Goal: Task Accomplishment & Management: Manage account settings

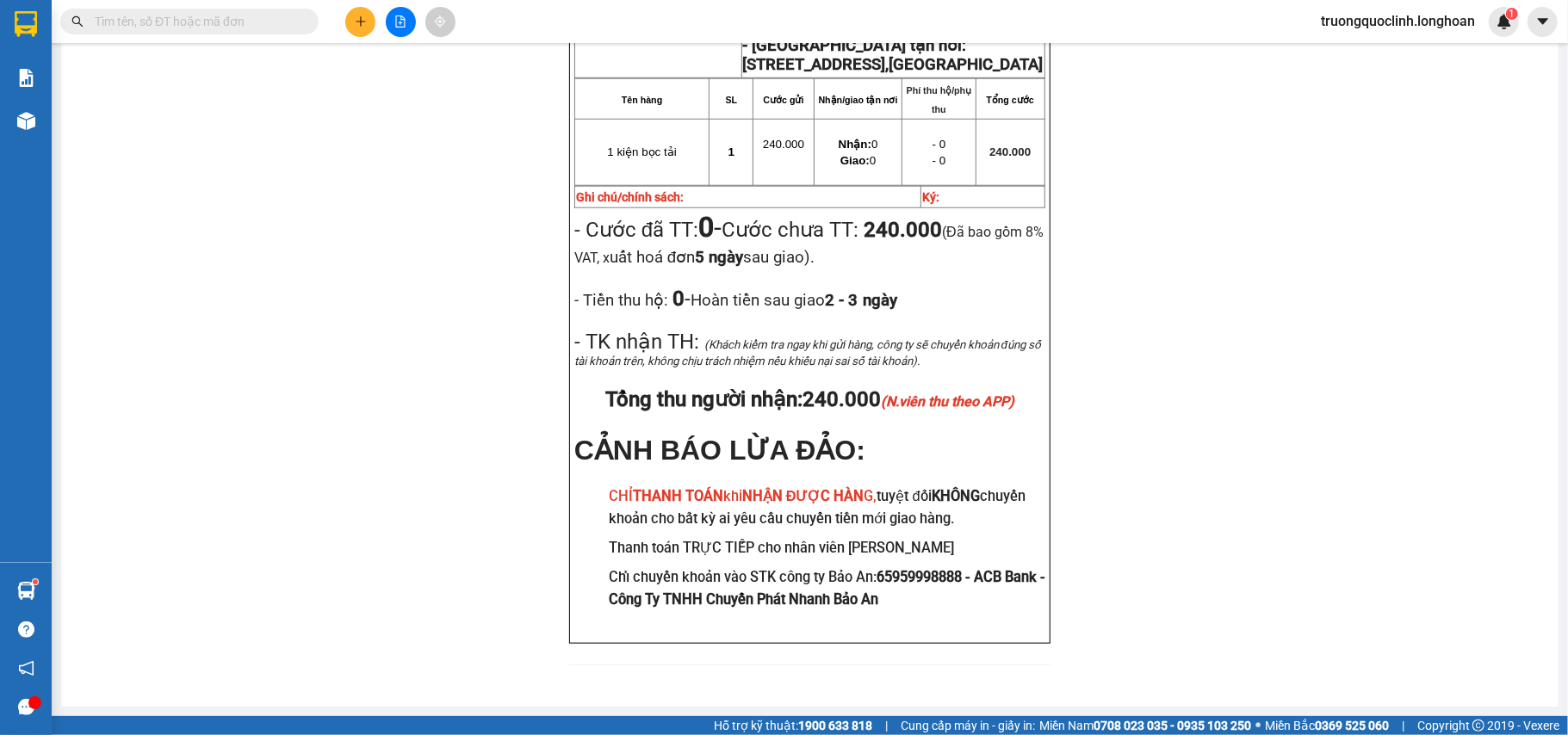
scroll to position [1038, 0]
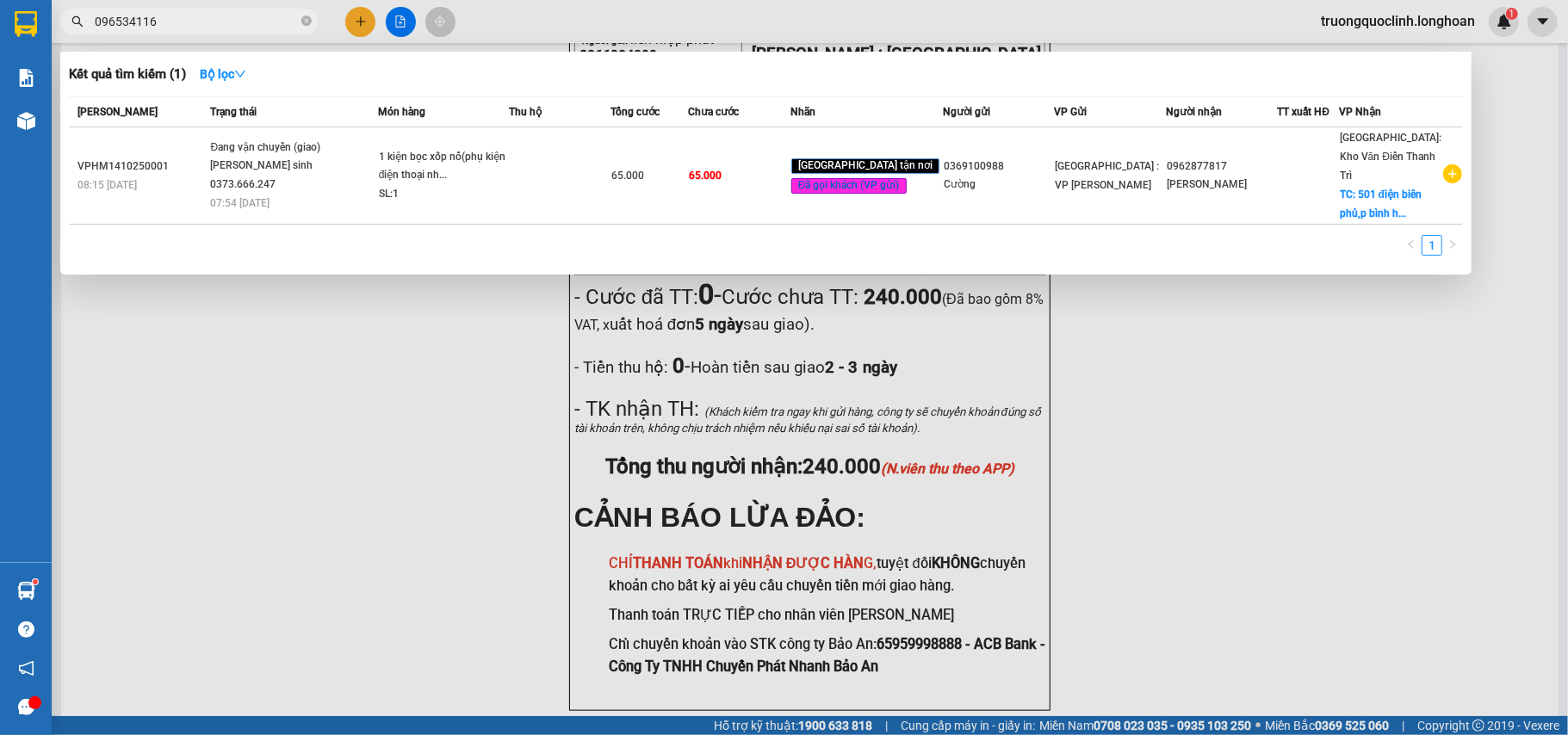
type input "0965341166"
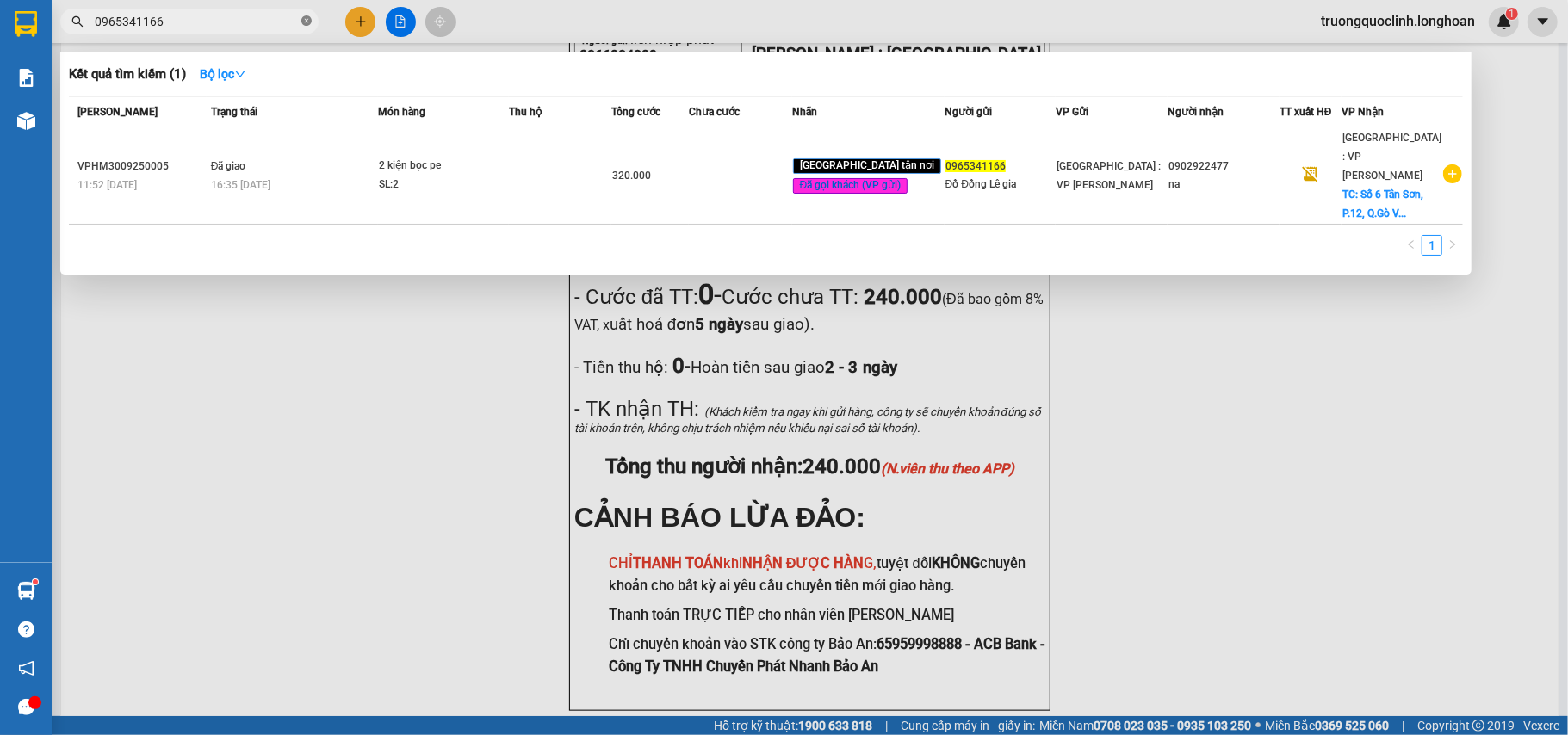
click at [304, 15] on span at bounding box center [306, 21] width 11 height 17
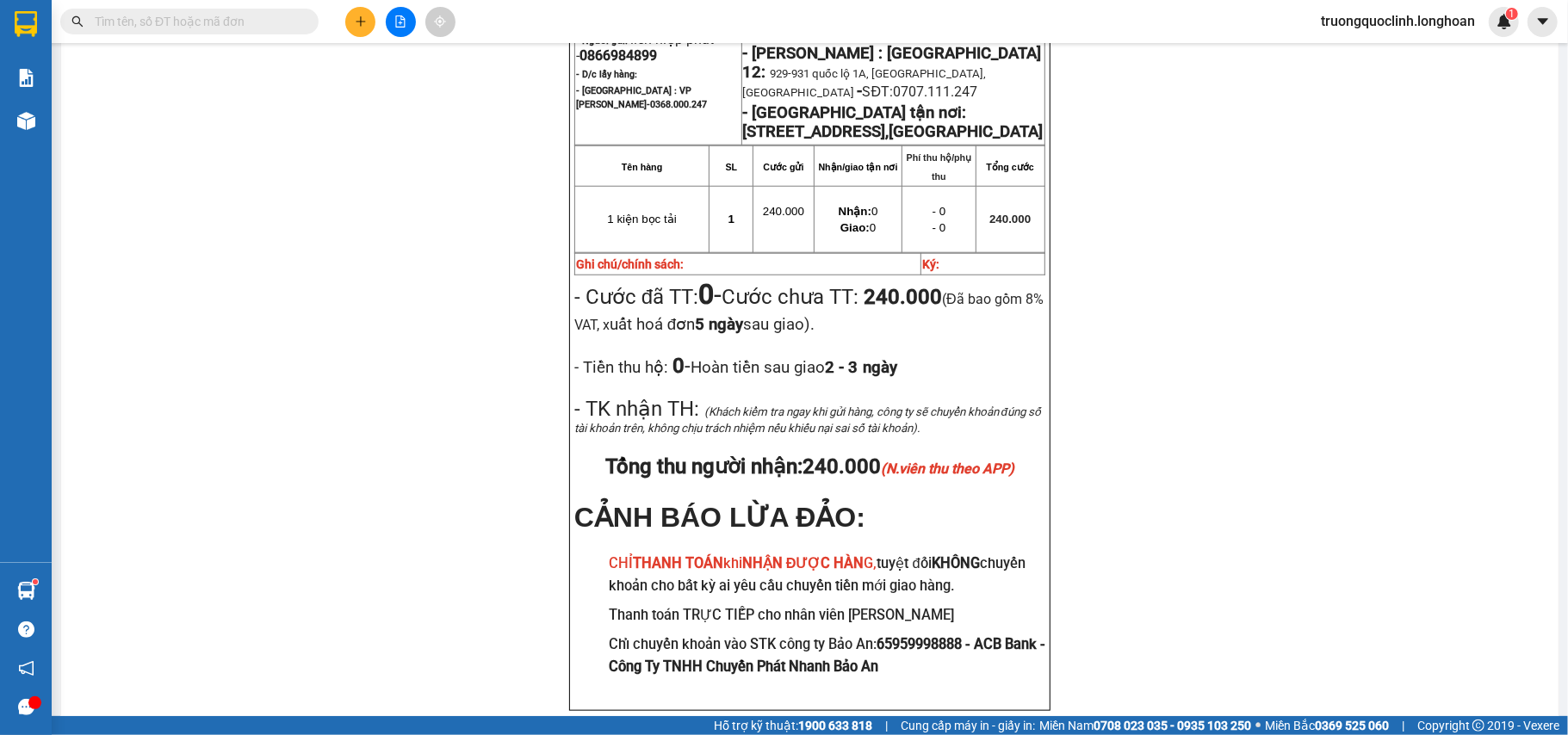
click at [237, 26] on input "text" at bounding box center [196, 20] width 203 height 18
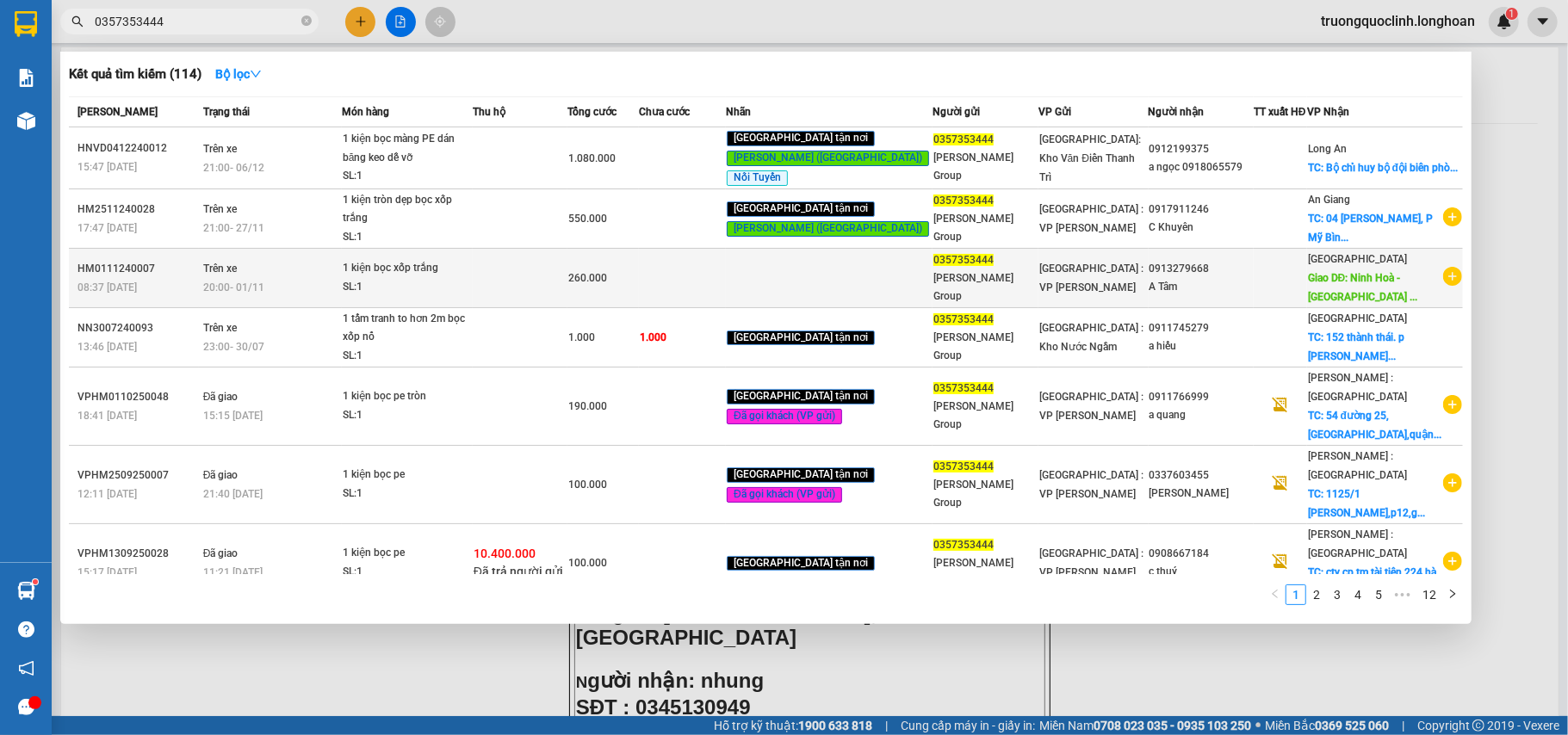
scroll to position [259, 0]
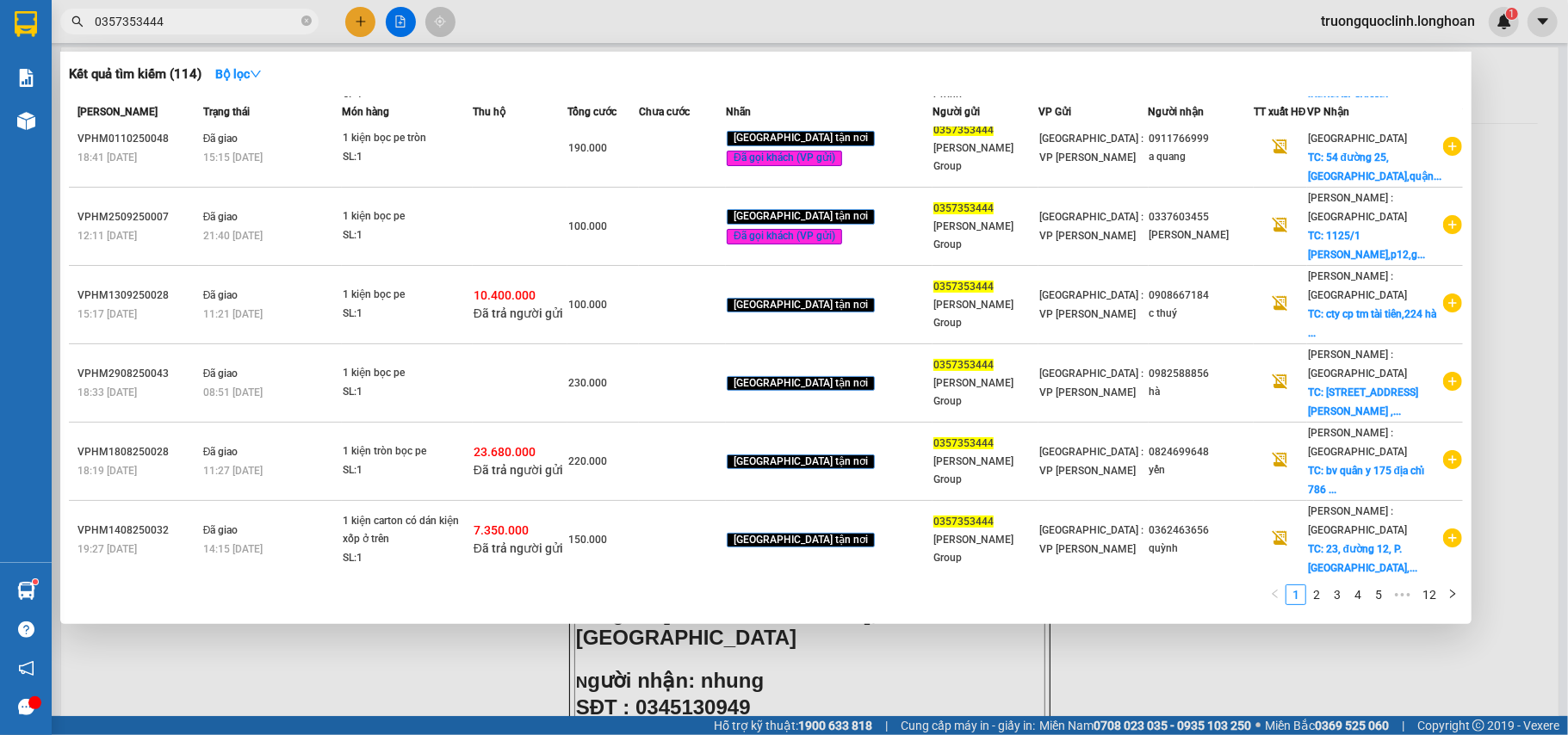
click at [270, 27] on input "0357353444" at bounding box center [196, 20] width 203 height 18
click at [270, 26] on input "0357353444" at bounding box center [196, 20] width 203 height 18
paste input "888354588"
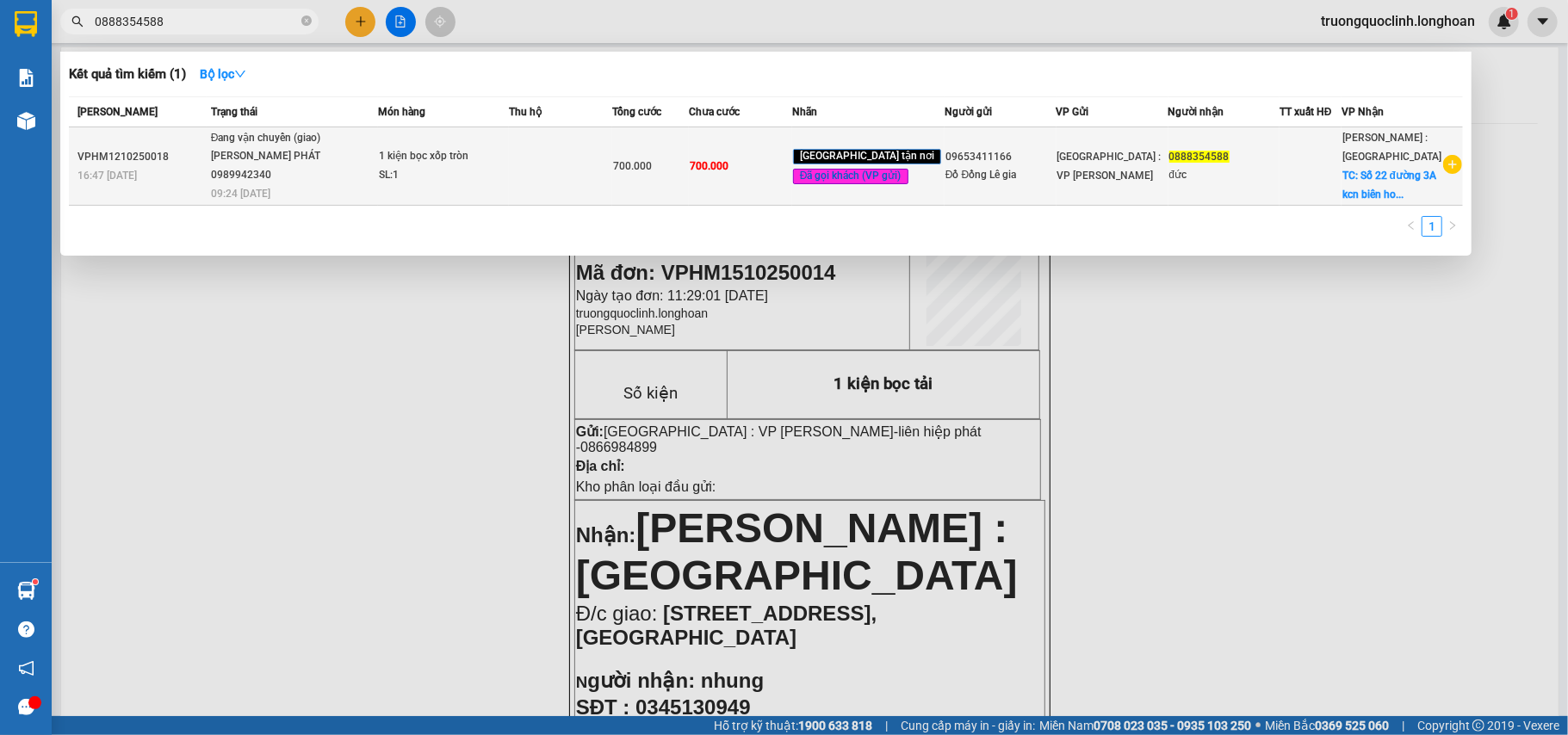
type input "0888354588"
click at [536, 181] on td at bounding box center [559, 166] width 102 height 79
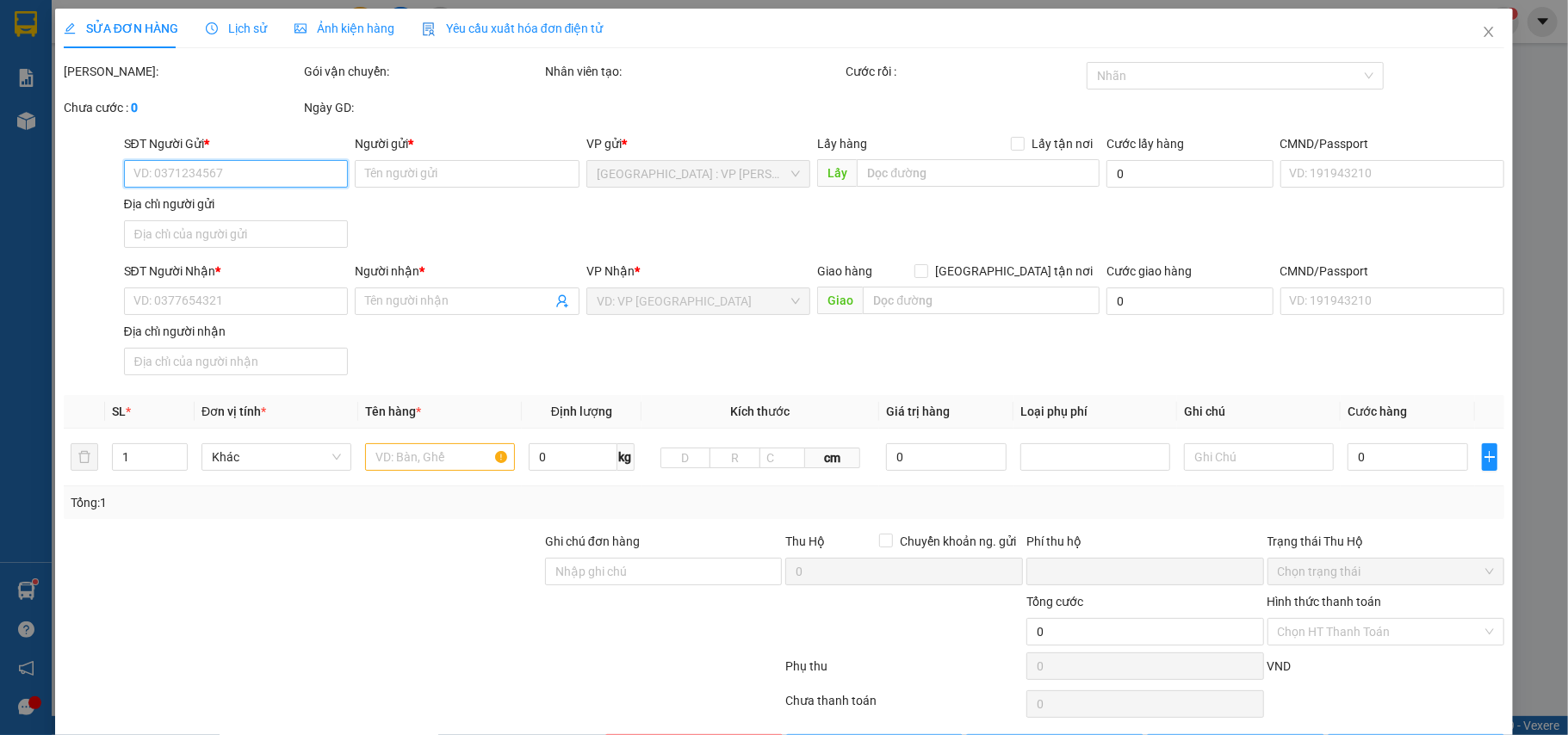
type input "09653411166"
type input "Đồ Đồng Lê gia"
type input "0888354588"
type input "đức"
checkbox input "true"
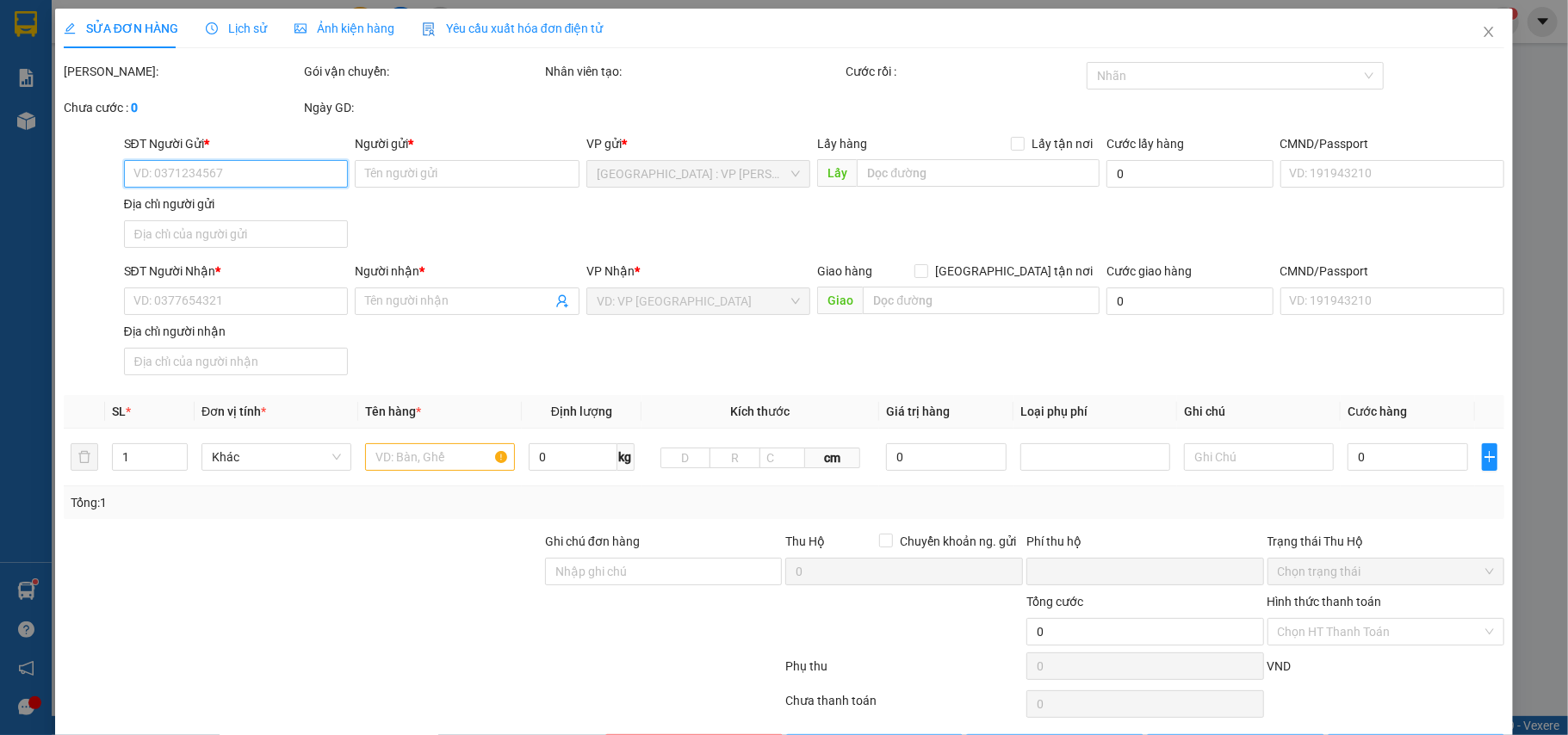
type input "Số 22 đường 3A [GEOGRAPHIC_DATA], [GEOGRAPHIC_DATA], [GEOGRAPHIC_DATA]"
type input "nhận nguyên kiện,giao nguyên kiện,bể vỡ k đền"
type input "0"
type input "700.000"
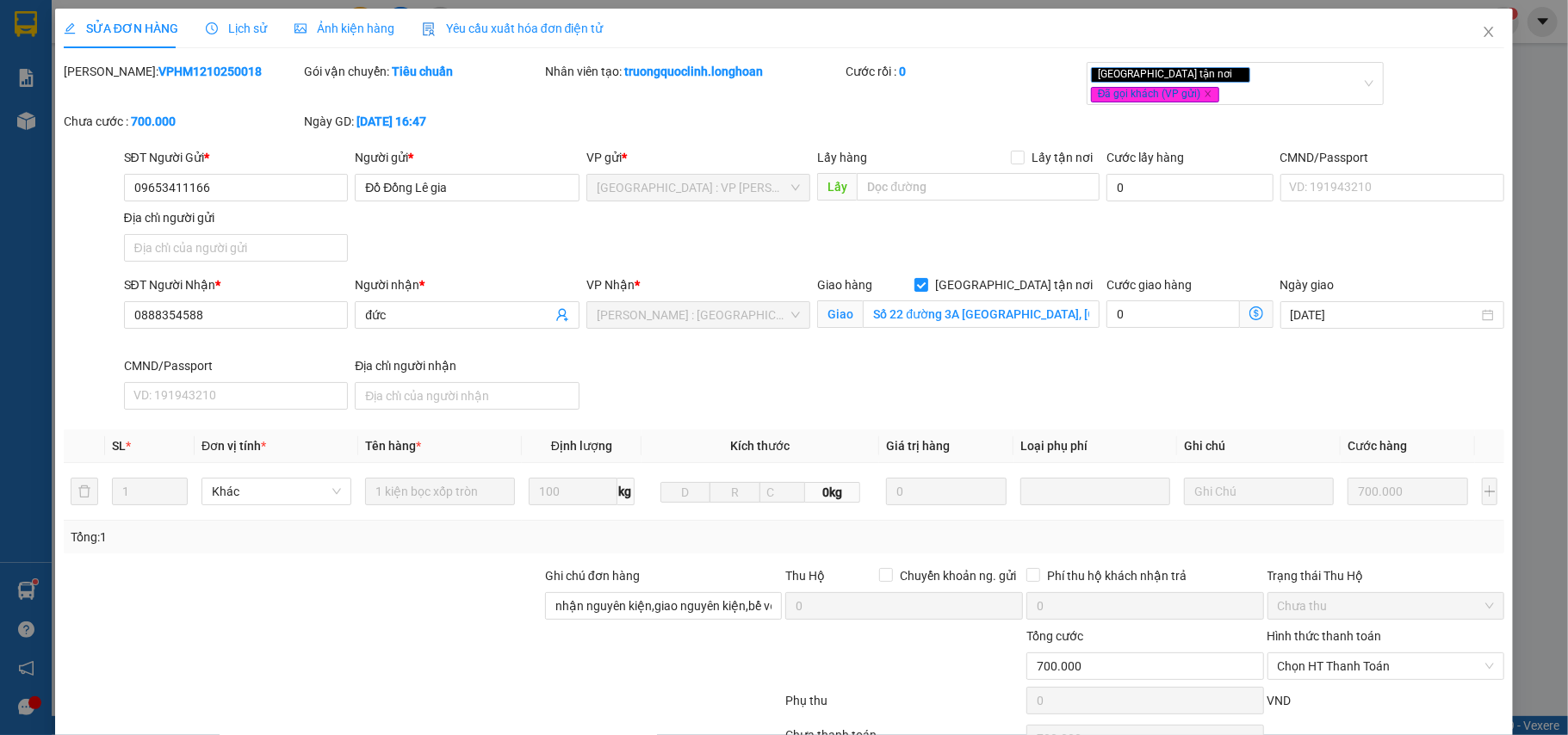
click at [237, 16] on div "Lịch sử" at bounding box center [236, 28] width 61 height 40
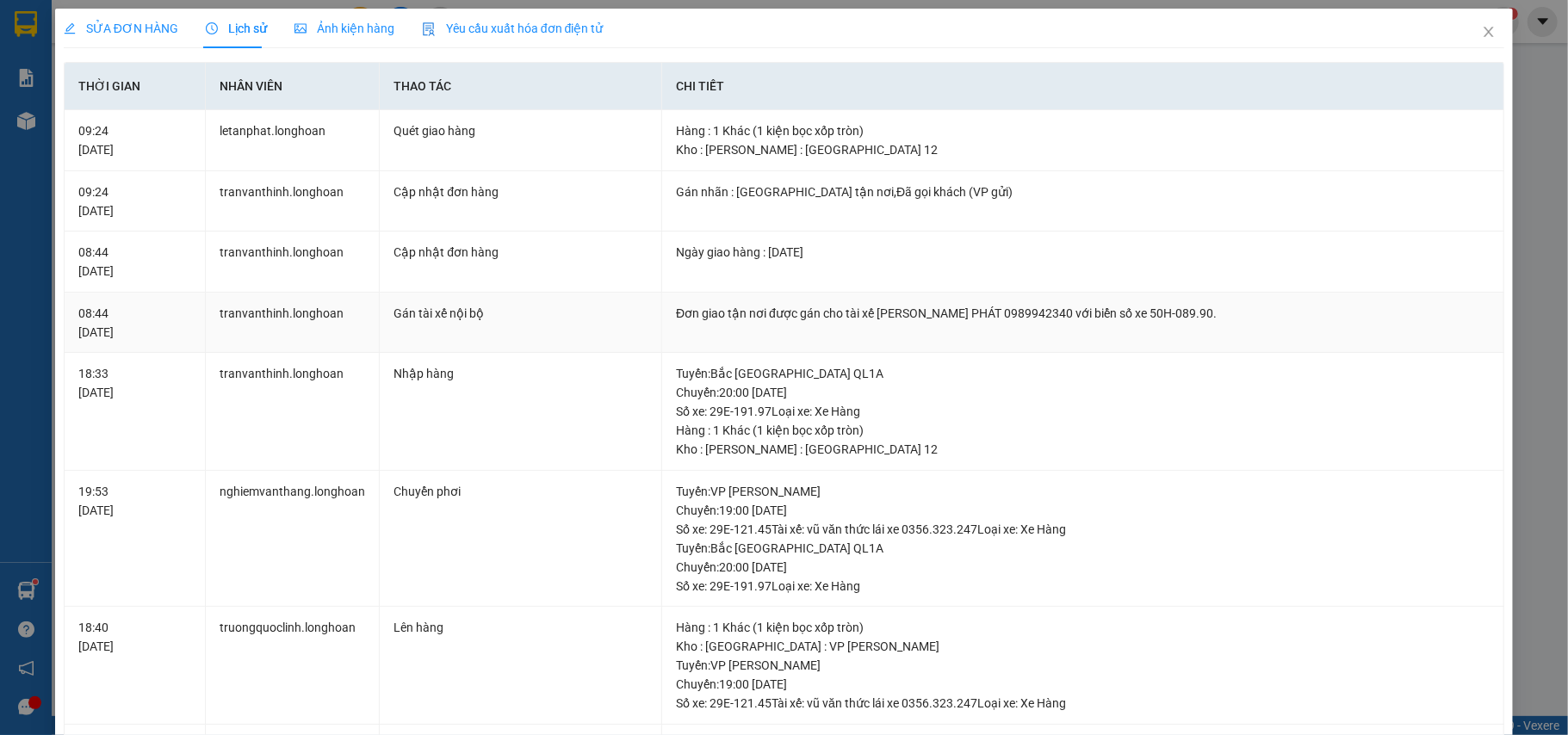
click at [988, 313] on div "Đơn giao tận nơi được gán cho tài xế [PERSON_NAME] PHÁT 0989942340 với biển số …" at bounding box center [1083, 313] width 814 height 18
copy div "0989942340"
click at [1482, 35] on icon "close" at bounding box center [1489, 32] width 14 height 14
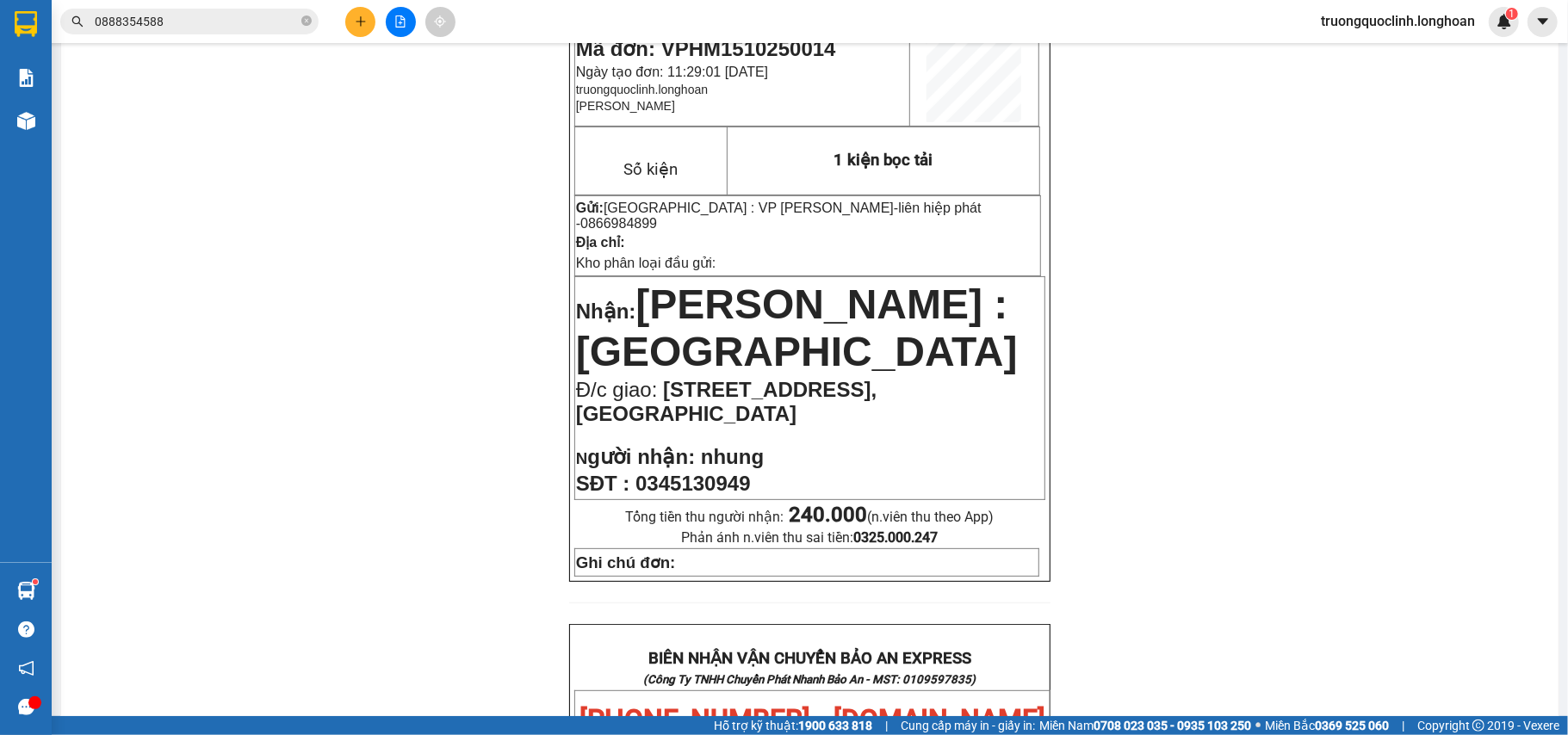
scroll to position [344, 0]
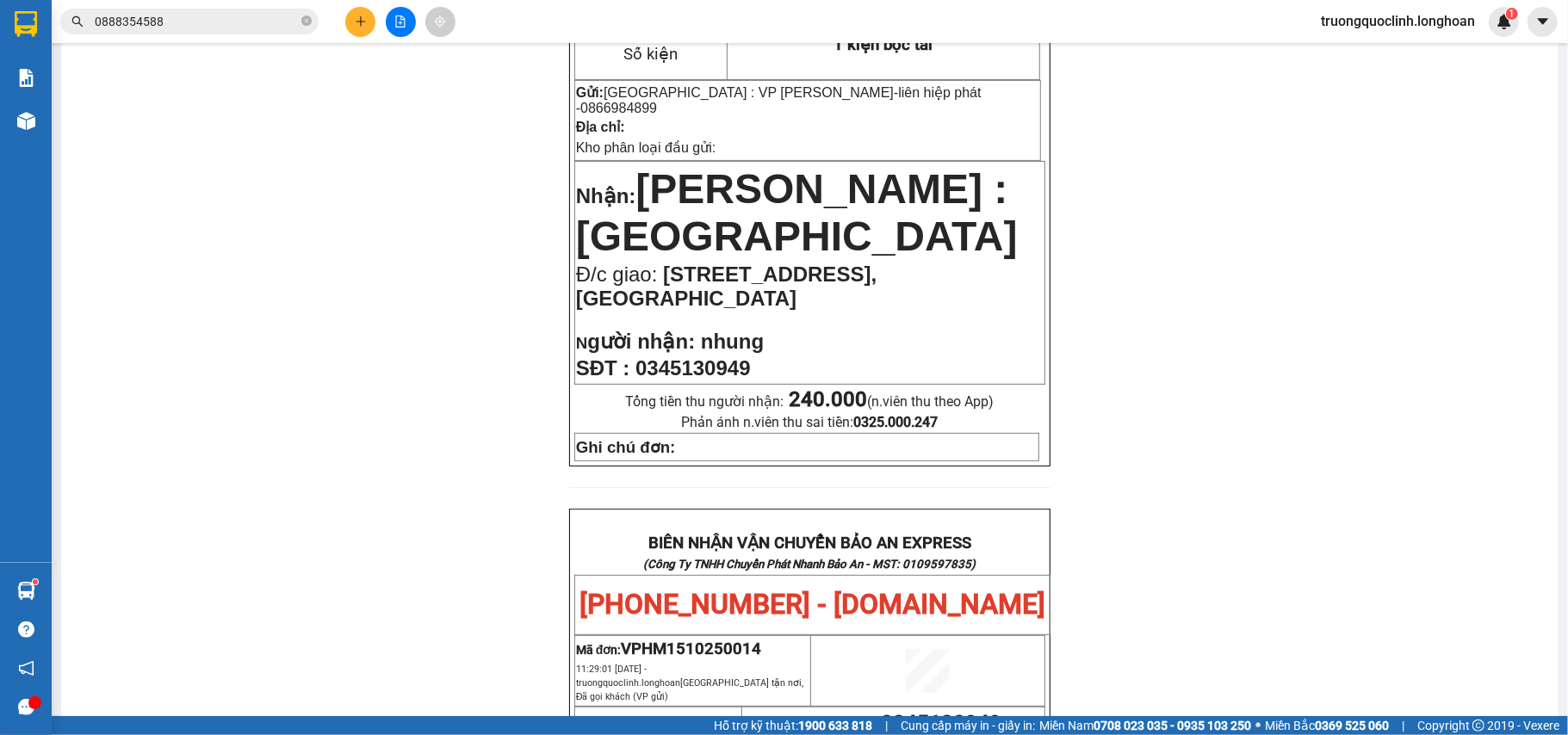
click at [212, 33] on span "0888354588" at bounding box center [190, 21] width 259 height 26
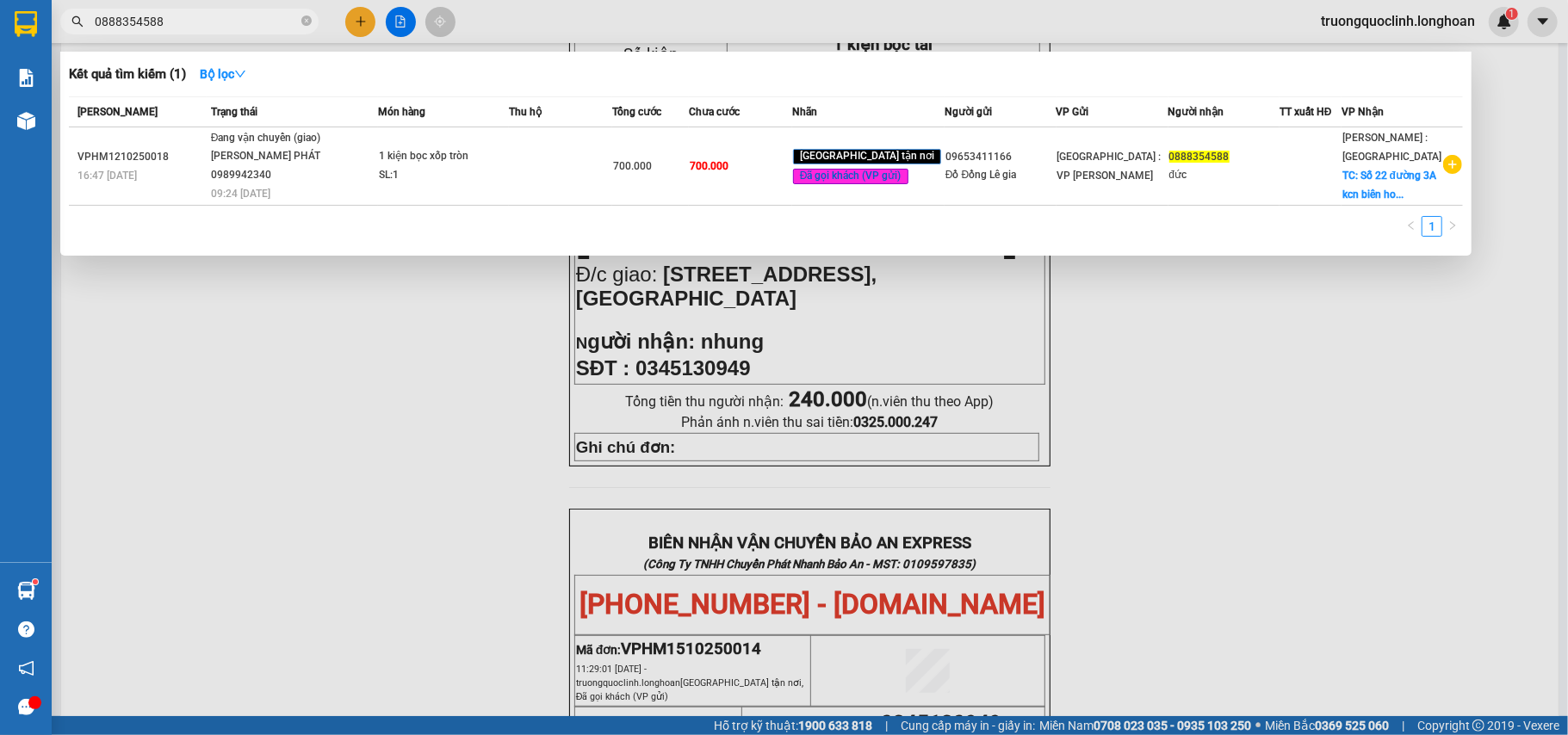
click at [221, 20] on input "0888354588" at bounding box center [196, 20] width 203 height 18
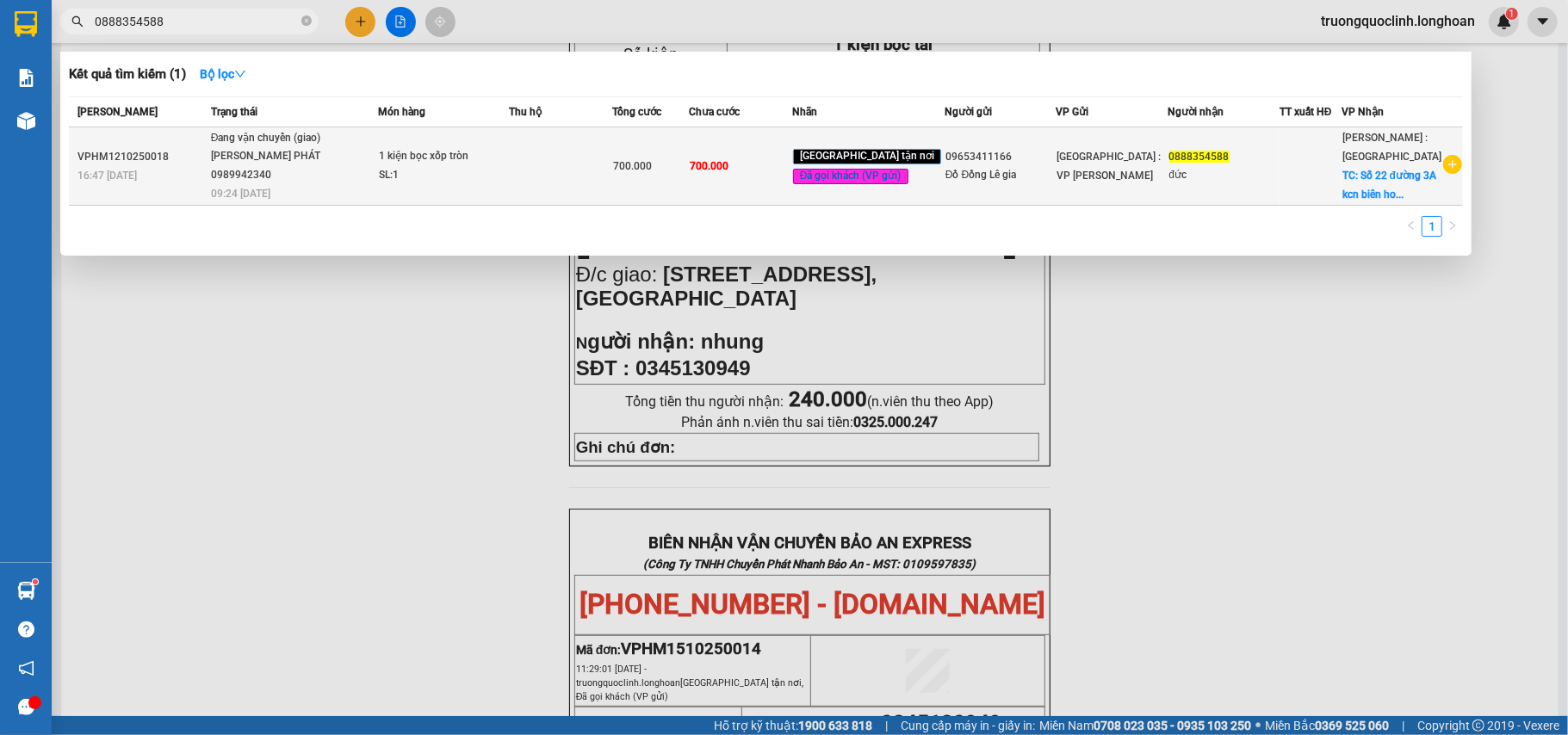
click at [541, 158] on td at bounding box center [559, 166] width 102 height 79
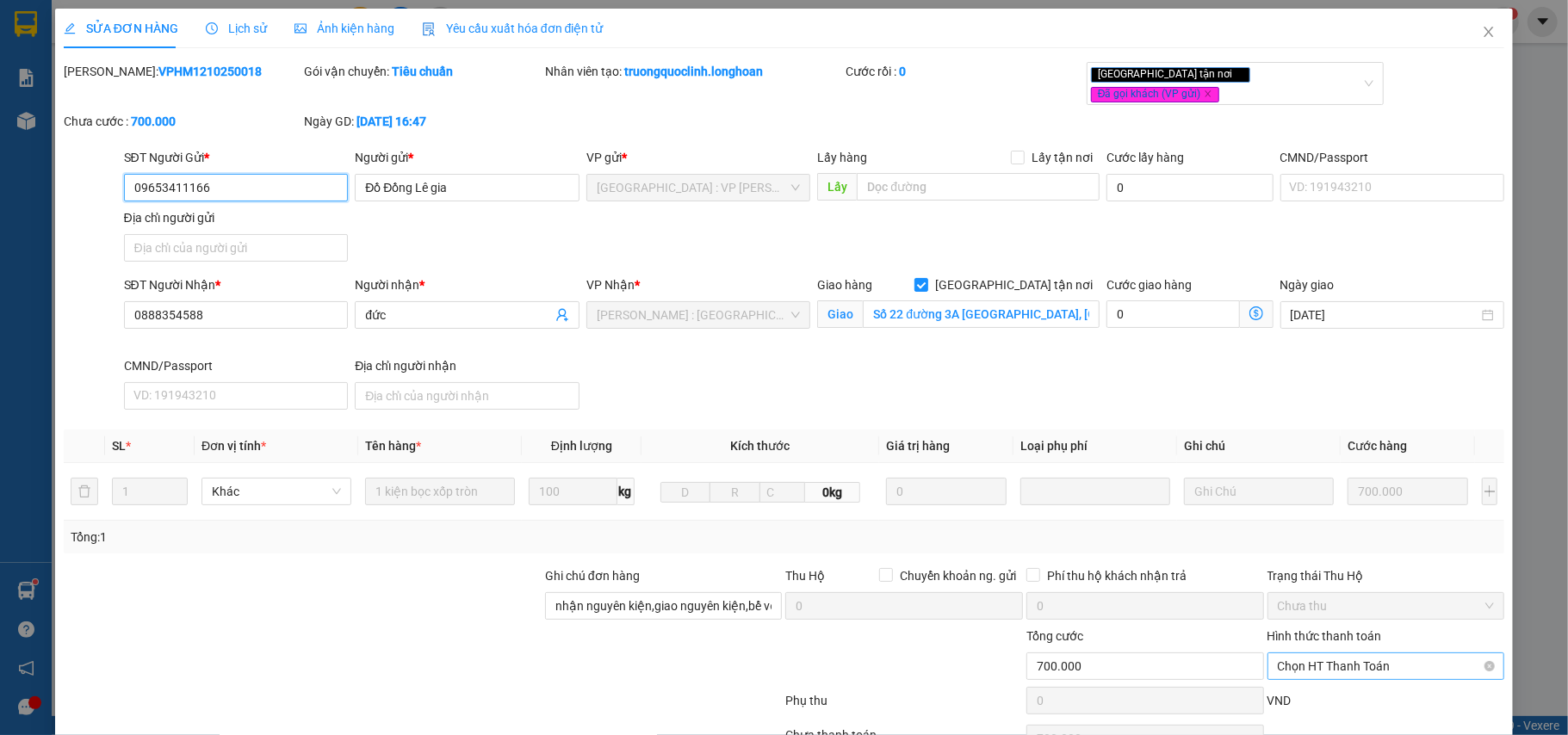
click at [1336, 656] on span "Chọn HT Thanh Toán" at bounding box center [1386, 666] width 217 height 26
click at [1294, 693] on div "Tại văn phòng" at bounding box center [1372, 689] width 214 height 18
type input "0"
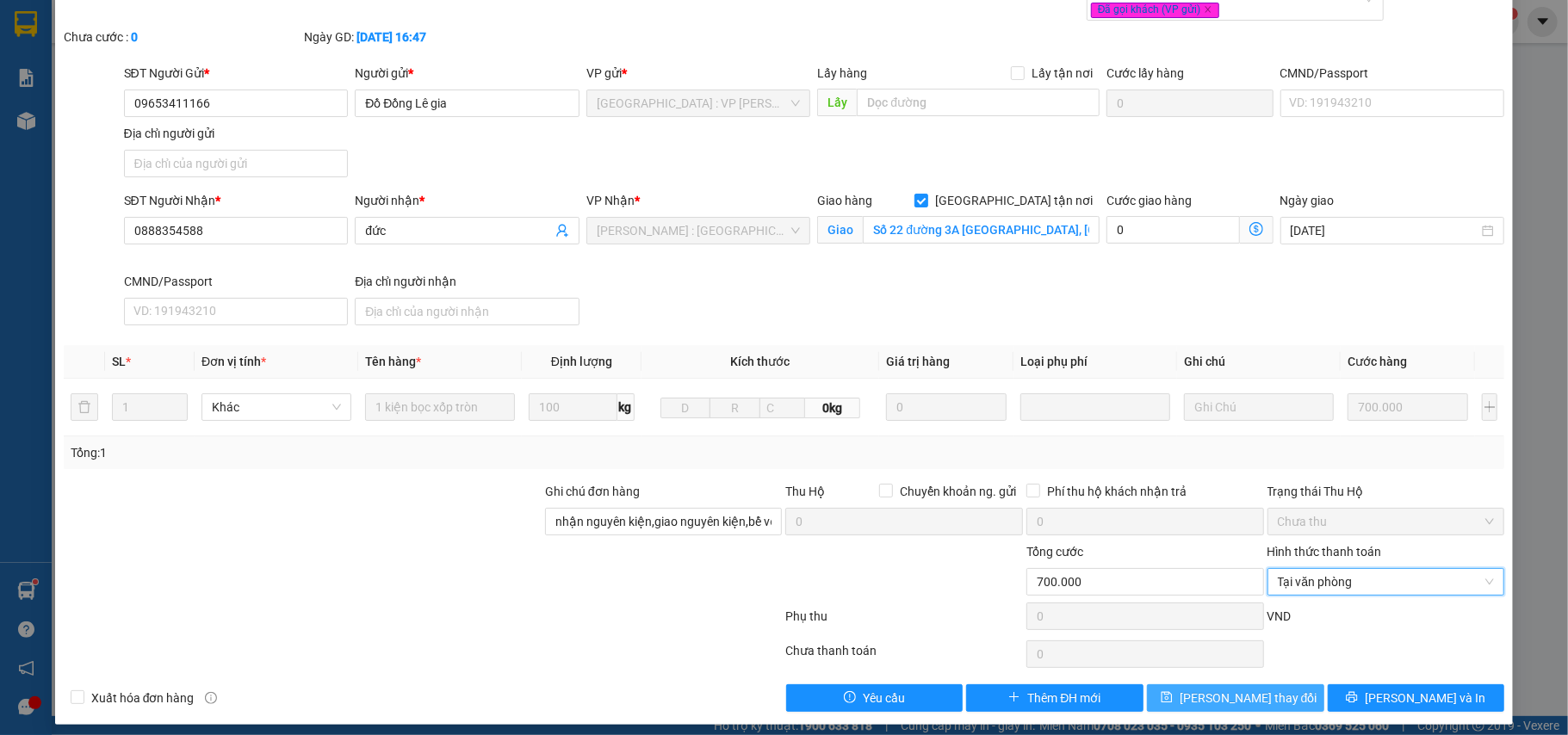
click at [1249, 688] on span "[PERSON_NAME] thay đổi" at bounding box center [1249, 697] width 138 height 18
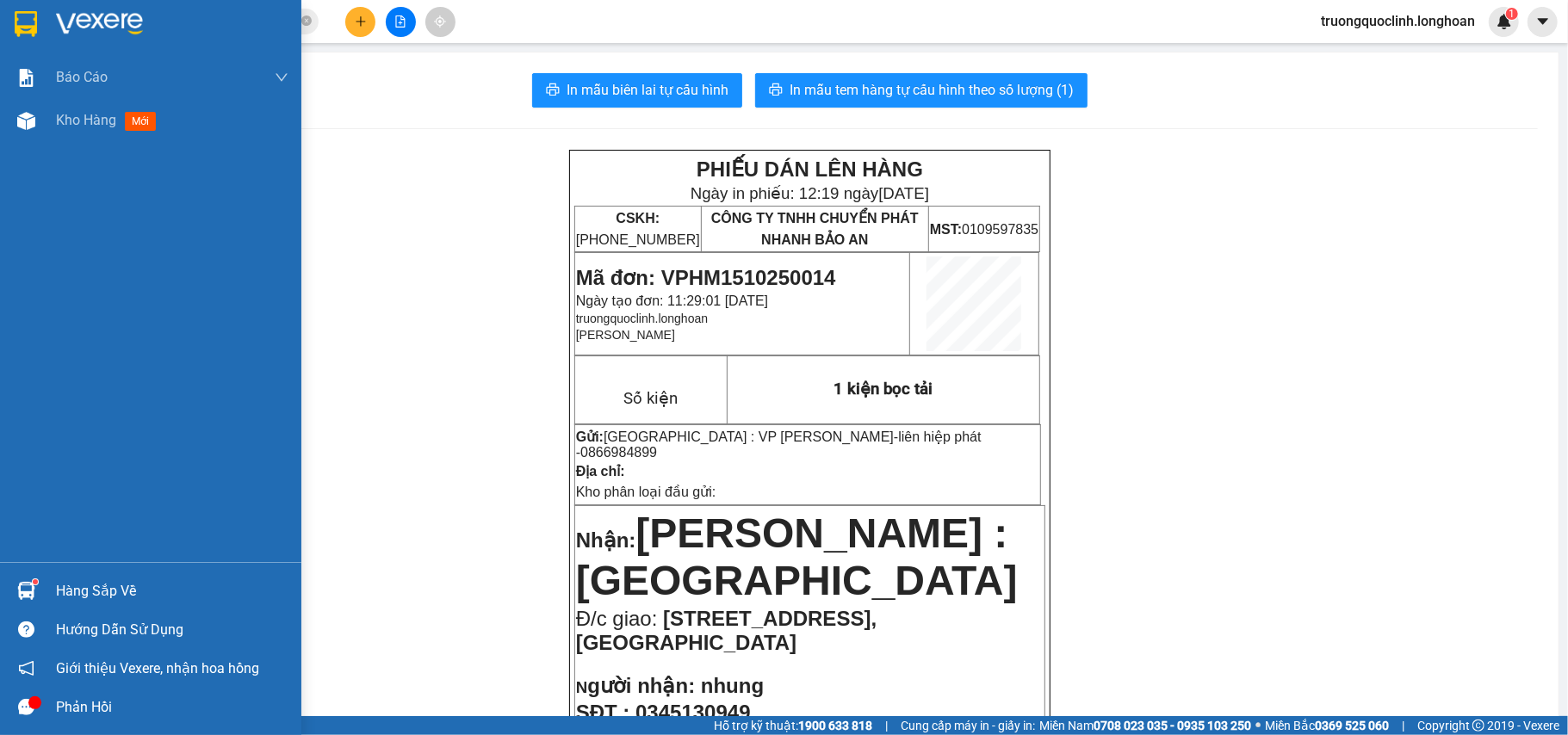
click at [32, 25] on img at bounding box center [25, 24] width 22 height 26
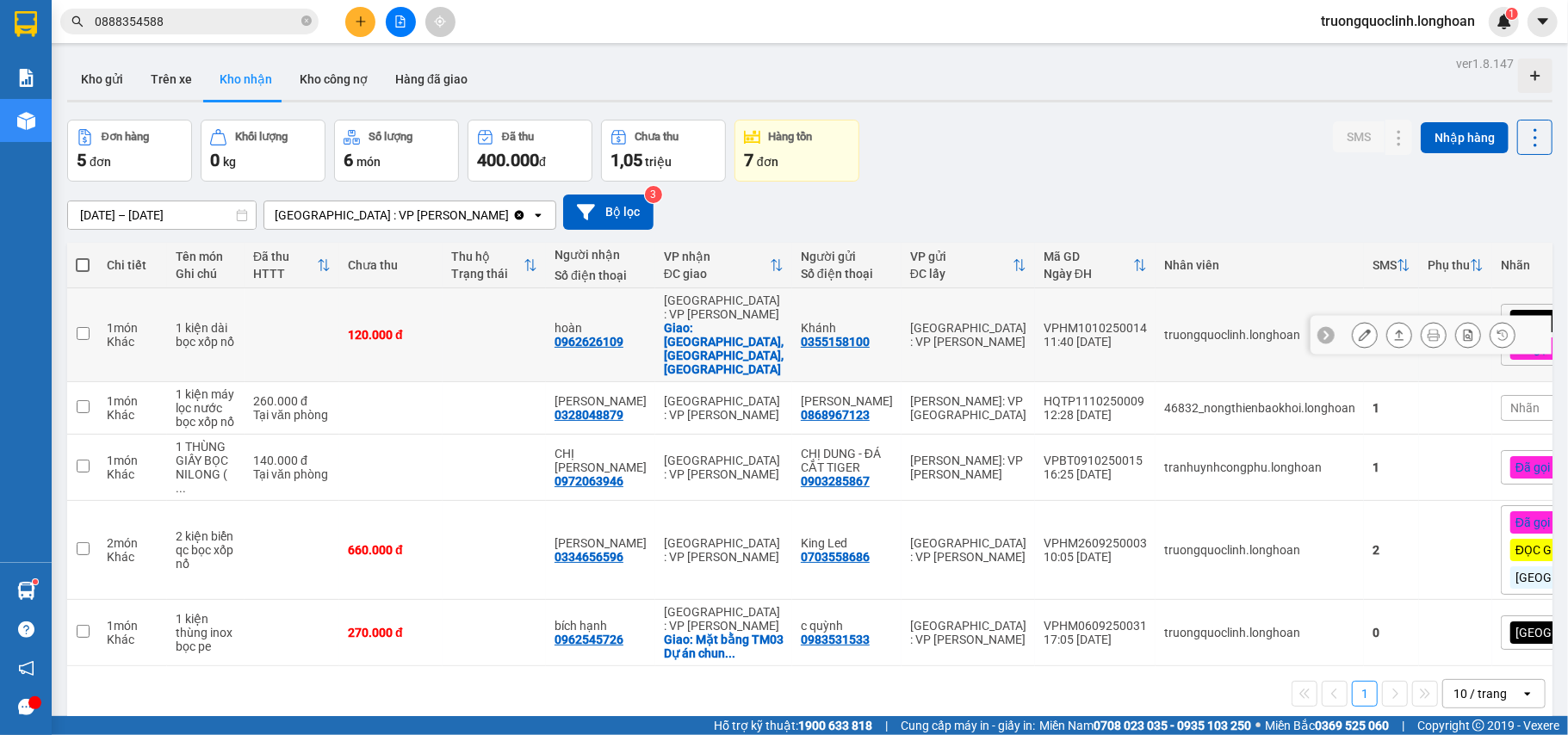
scroll to position [79, 0]
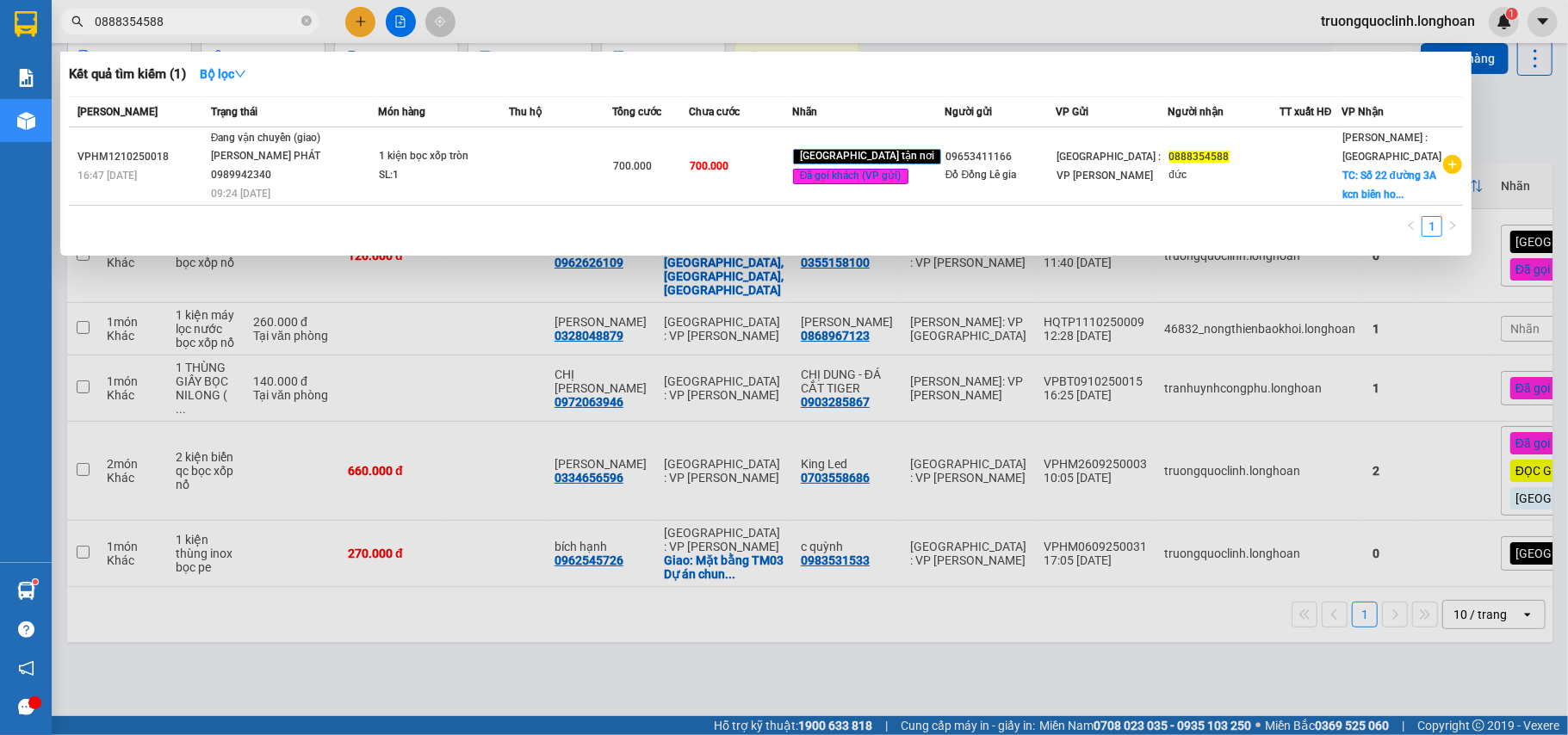
click at [253, 25] on input "0888354588" at bounding box center [196, 20] width 203 height 18
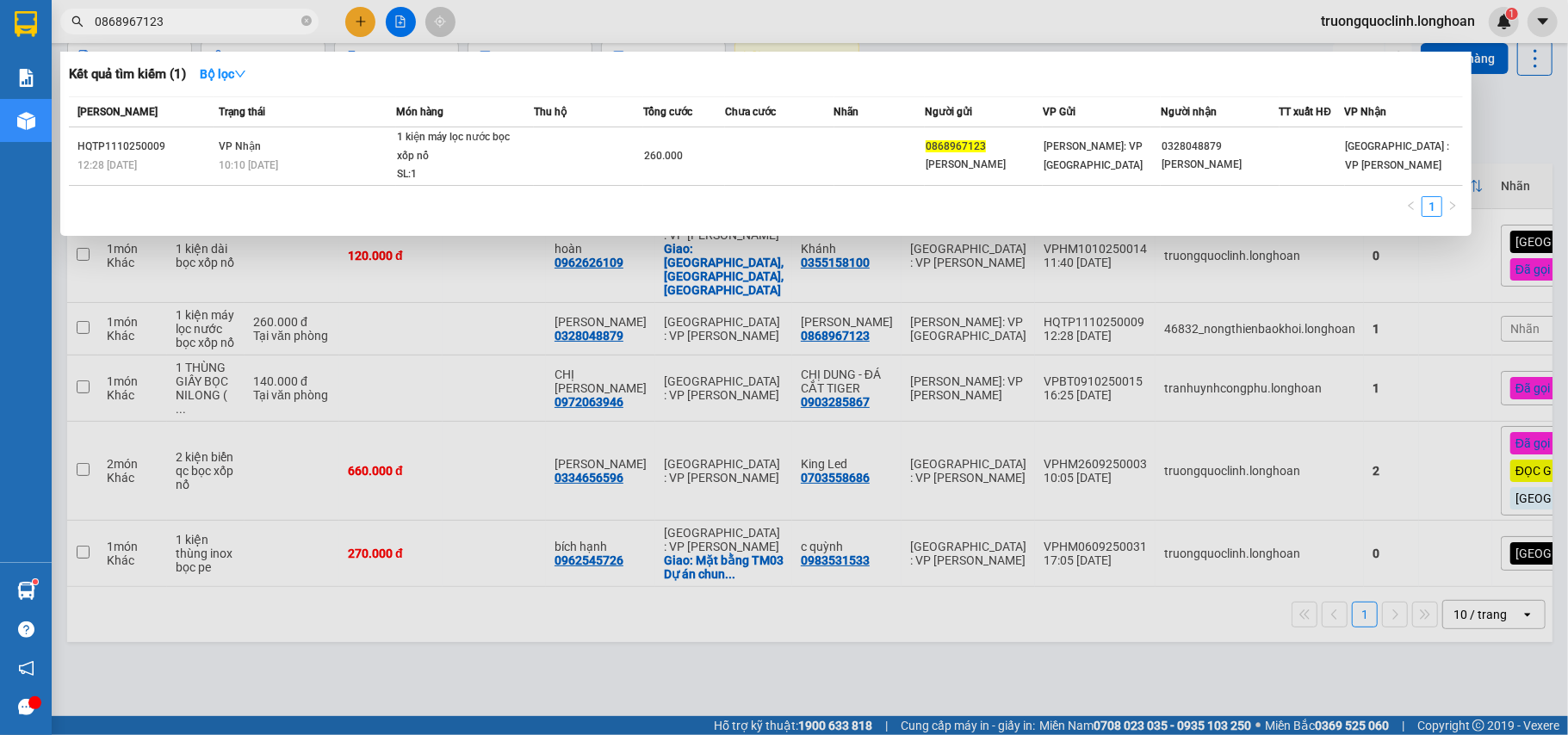
type input "0868967123"
click at [473, 592] on div at bounding box center [784, 368] width 1568 height 735
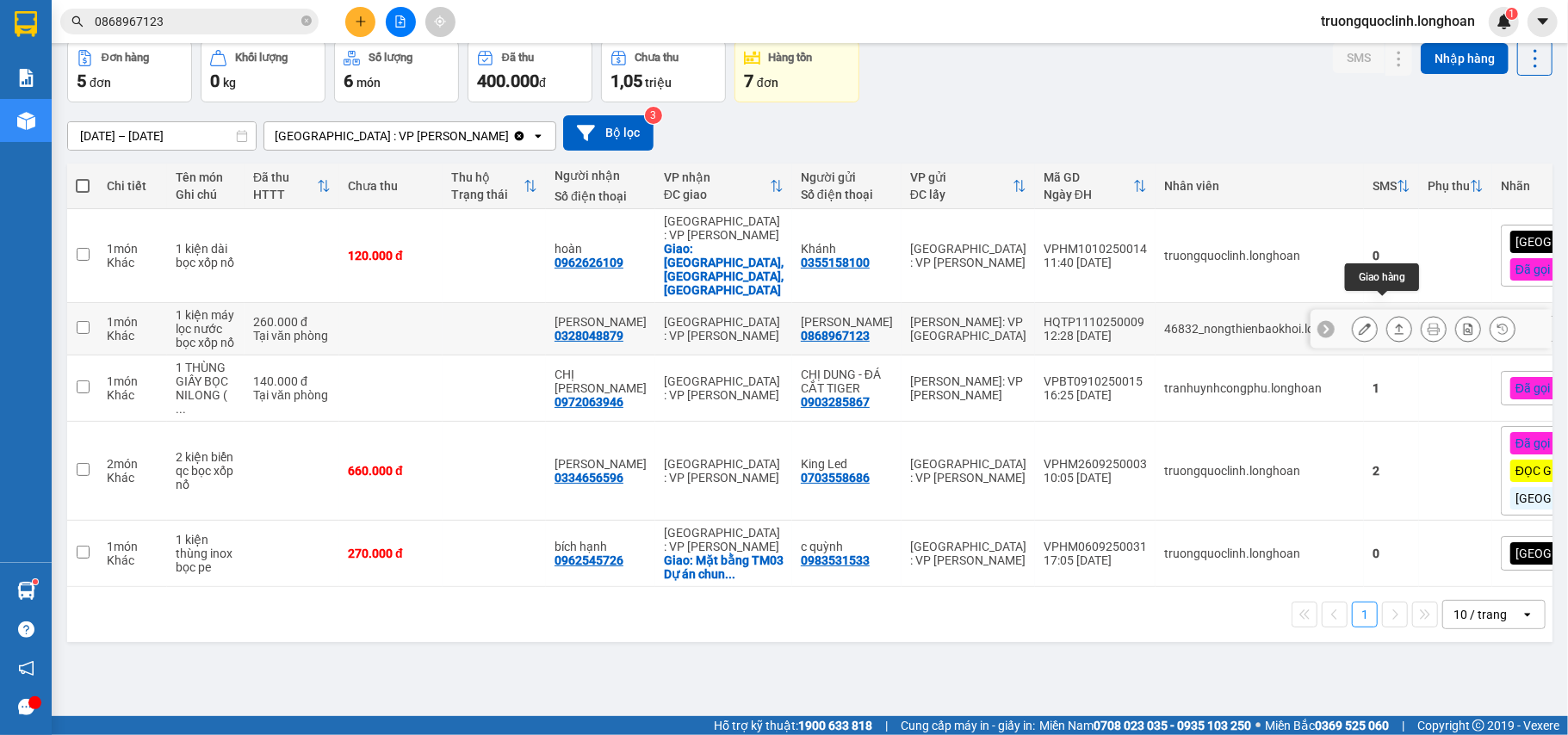
click at [1394, 323] on icon at bounding box center [1400, 329] width 12 height 12
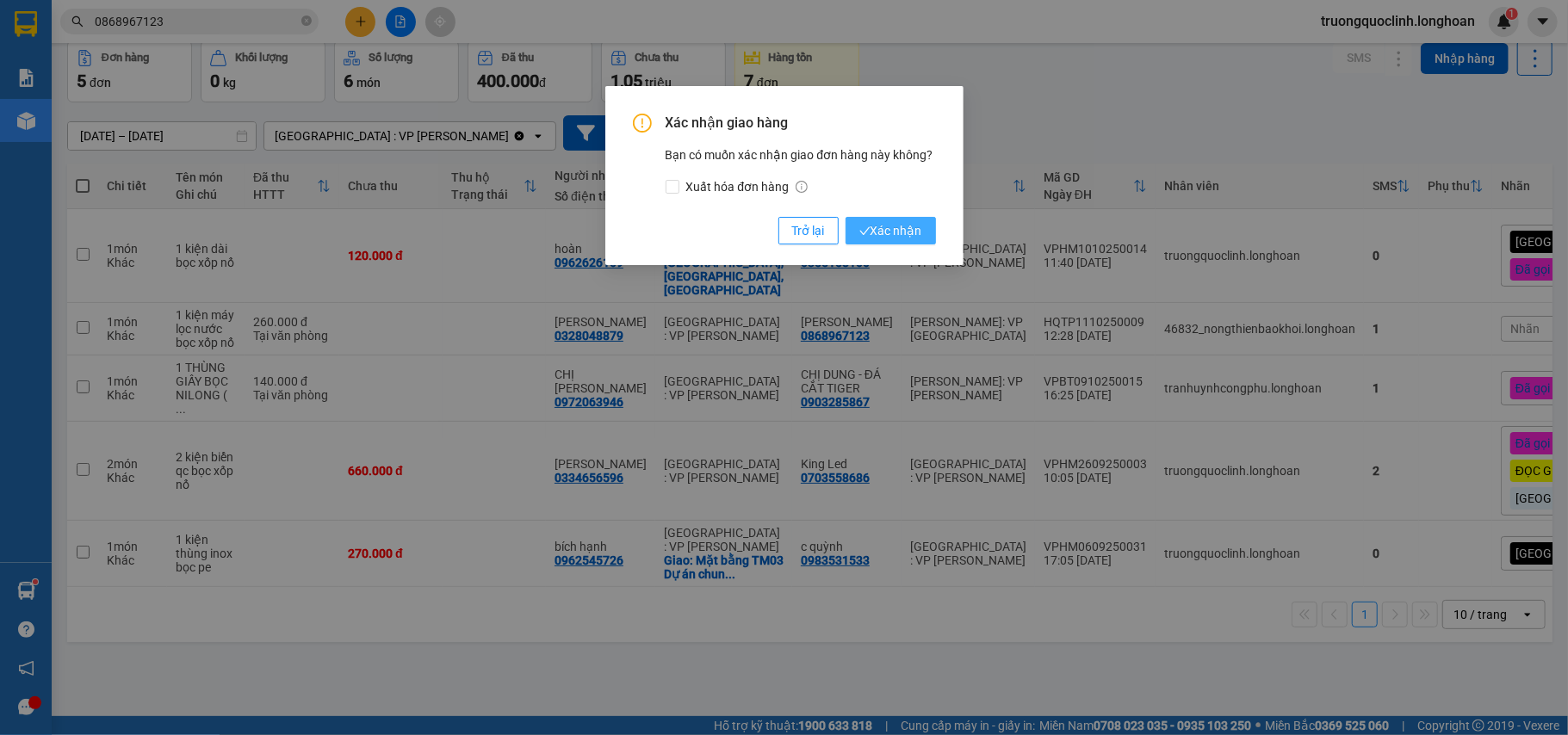
click at [893, 231] on span "Xác nhận" at bounding box center [891, 230] width 63 height 18
